Goal: Find specific page/section: Find specific page/section

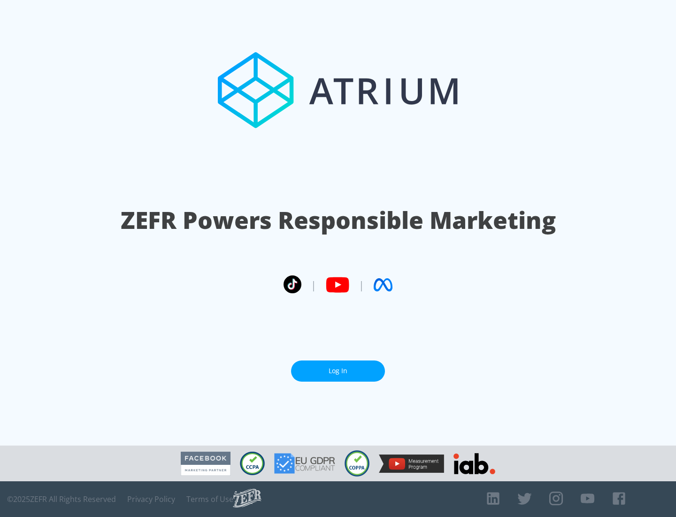
click at [338, 371] on link "Log In" at bounding box center [338, 370] width 94 height 21
